Goal: Navigation & Orientation: Understand site structure

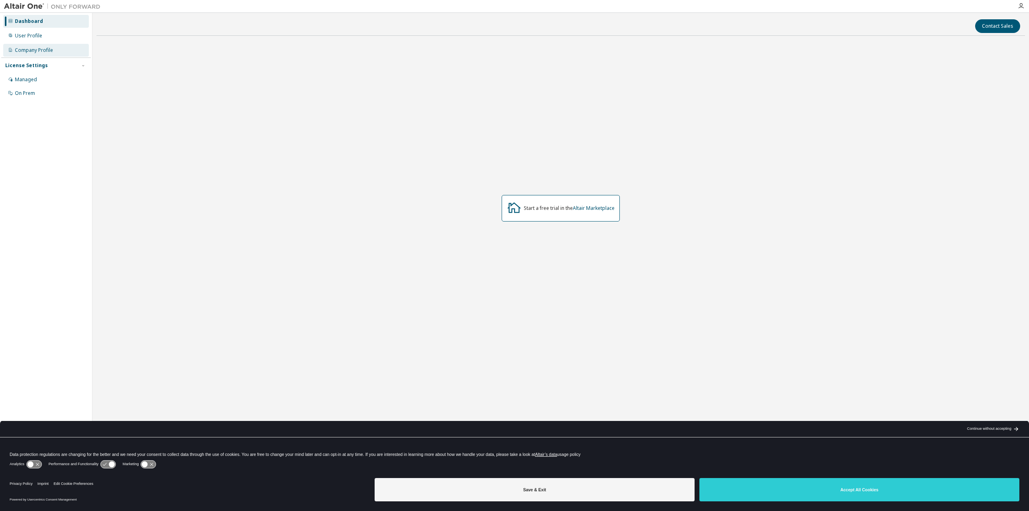
click at [39, 48] on div "Company Profile" at bounding box center [34, 50] width 38 height 6
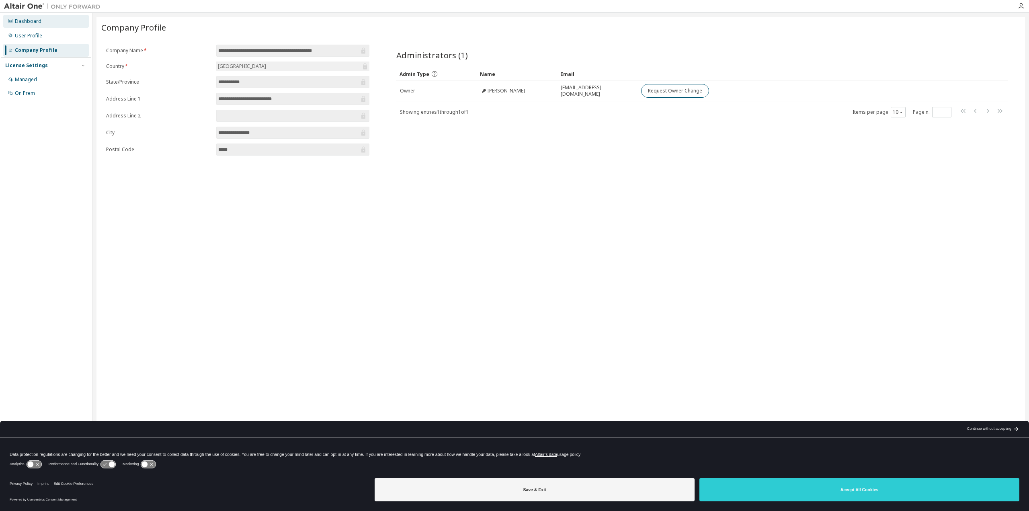
click at [22, 23] on div "Dashboard" at bounding box center [28, 21] width 27 height 6
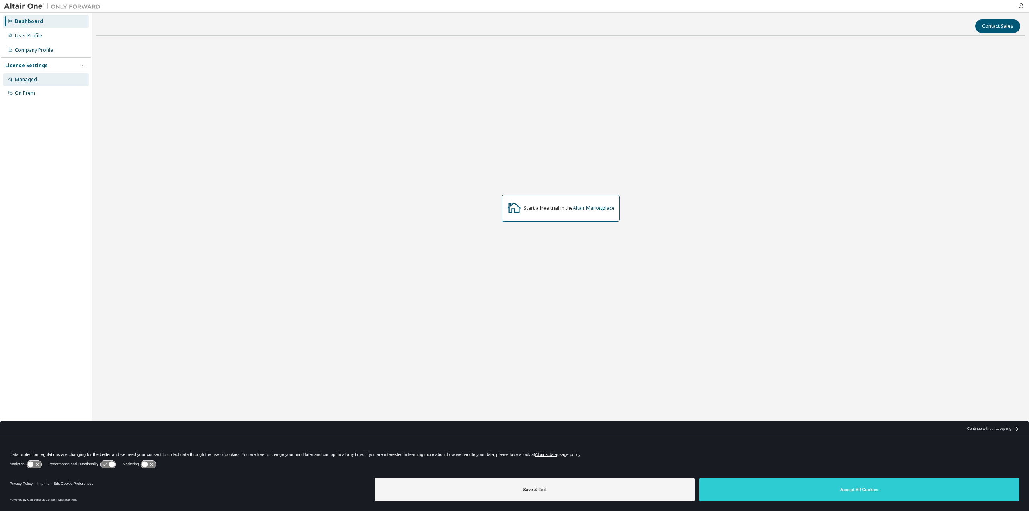
click at [40, 79] on div "Managed" at bounding box center [46, 79] width 86 height 13
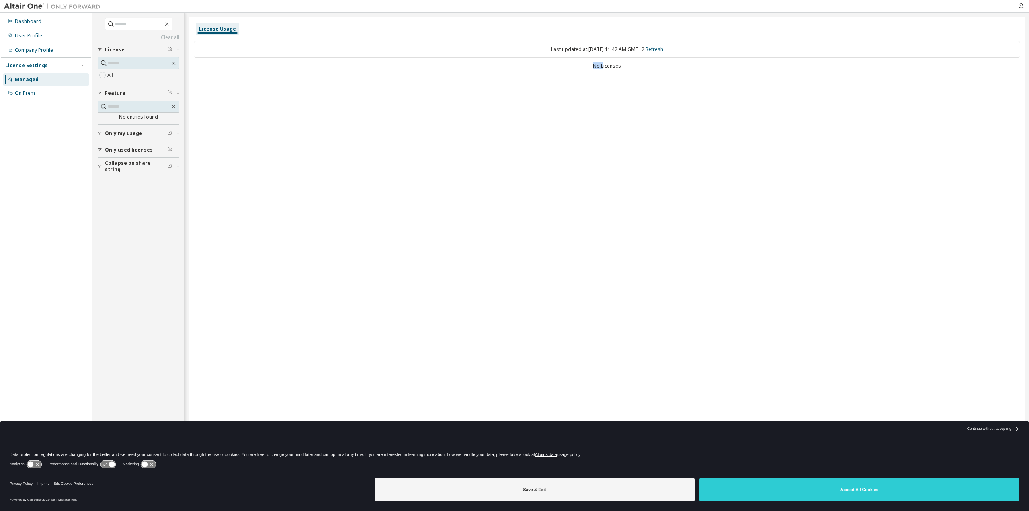
drag, startPoint x: 603, startPoint y: 66, endPoint x: 637, endPoint y: 70, distance: 34.4
click at [637, 70] on div "Last updated at: [DATE] 11:42 AM GMT+2 Refresh No Licenses" at bounding box center [607, 55] width 826 height 39
click at [661, 87] on div "License Usage Last updated at: [DATE] 11:42 AM GMT+2 Refresh No Licenses" at bounding box center [607, 250] width 836 height 467
click at [33, 35] on div "User Profile" at bounding box center [28, 36] width 27 height 6
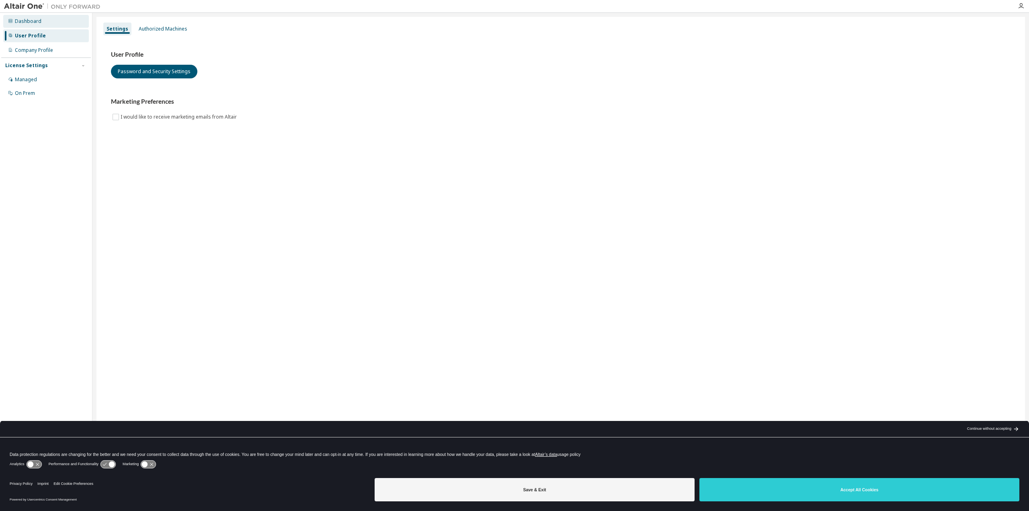
click at [30, 22] on div "Dashboard" at bounding box center [28, 21] width 27 height 6
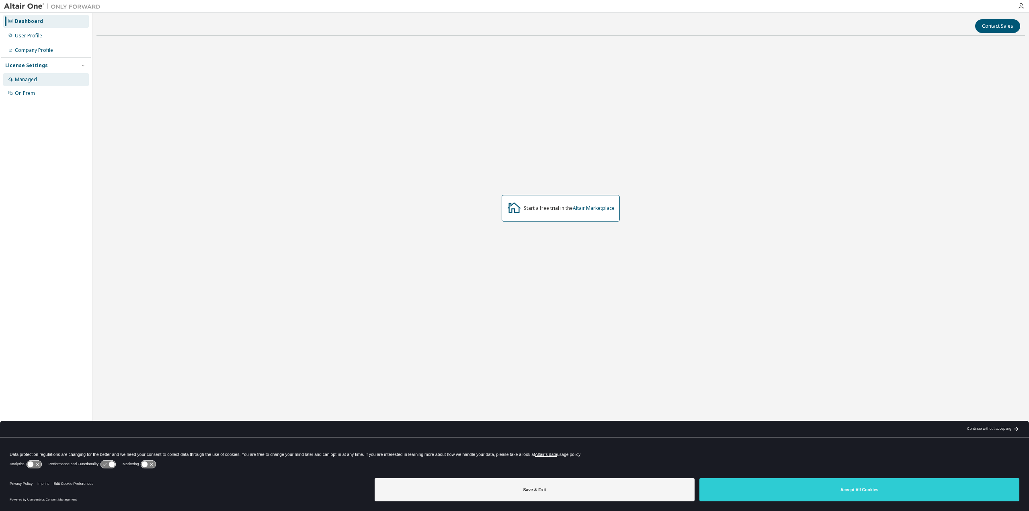
click at [36, 76] on div "Managed" at bounding box center [46, 79] width 86 height 13
